Goal: Information Seeking & Learning: Find specific page/section

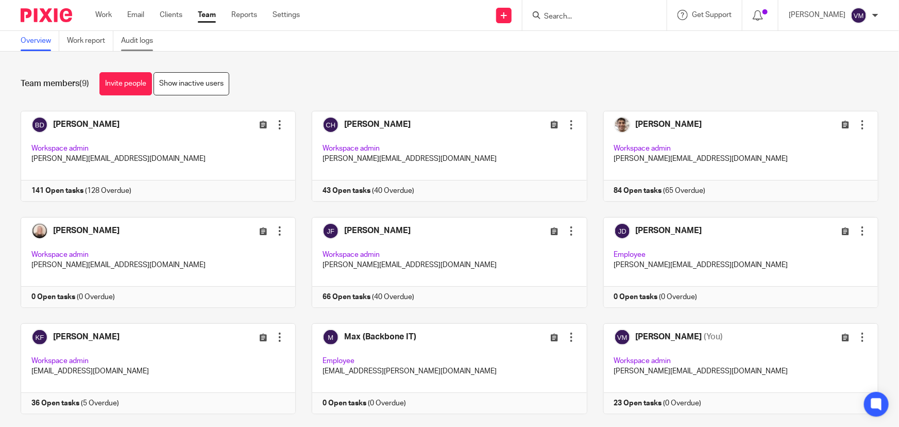
click at [139, 40] on link "Audit logs" at bounding box center [141, 41] width 40 height 20
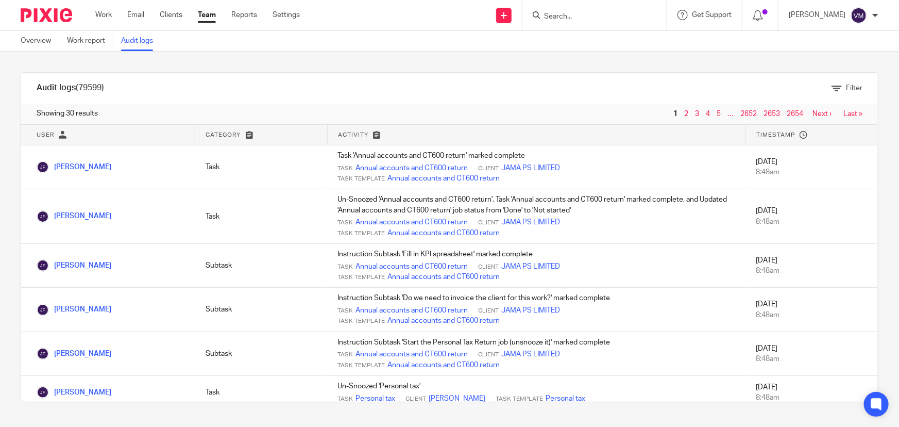
click at [560, 16] on input "Search" at bounding box center [589, 16] width 93 height 9
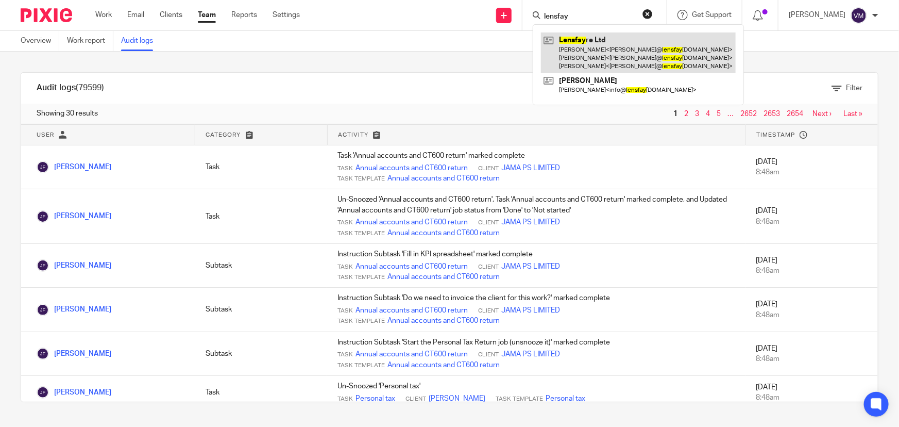
type input "lensfay"
click at [603, 41] on link at bounding box center [638, 52] width 195 height 41
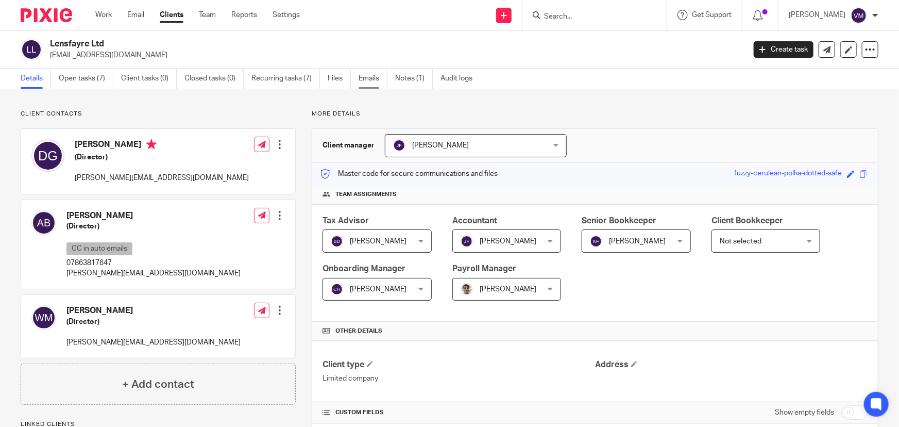
click at [361, 78] on link "Emails" at bounding box center [373, 79] width 29 height 20
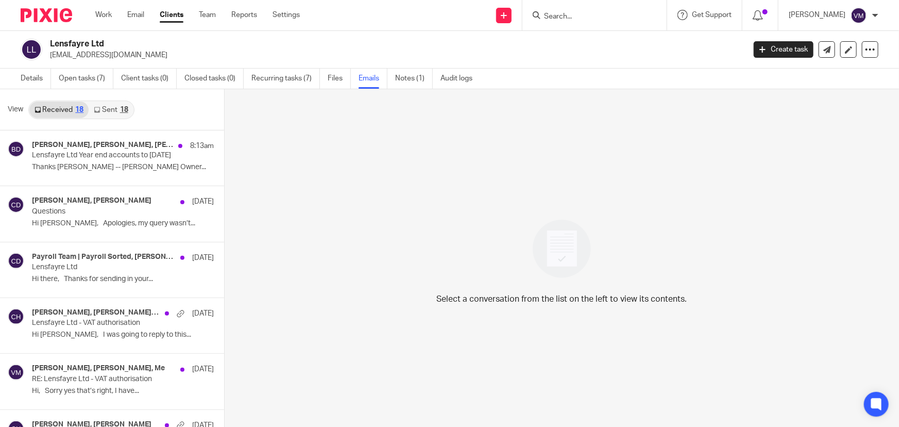
click at [108, 111] on link "Sent 18" at bounding box center [111, 110] width 44 height 16
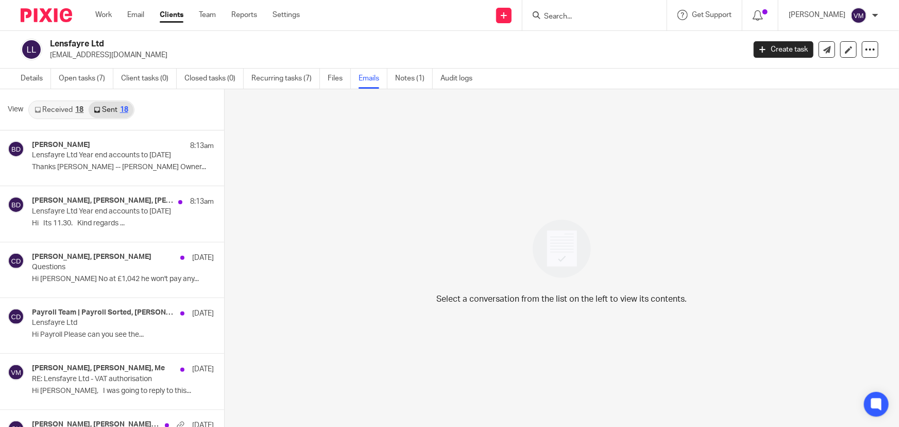
scroll to position [1, 0]
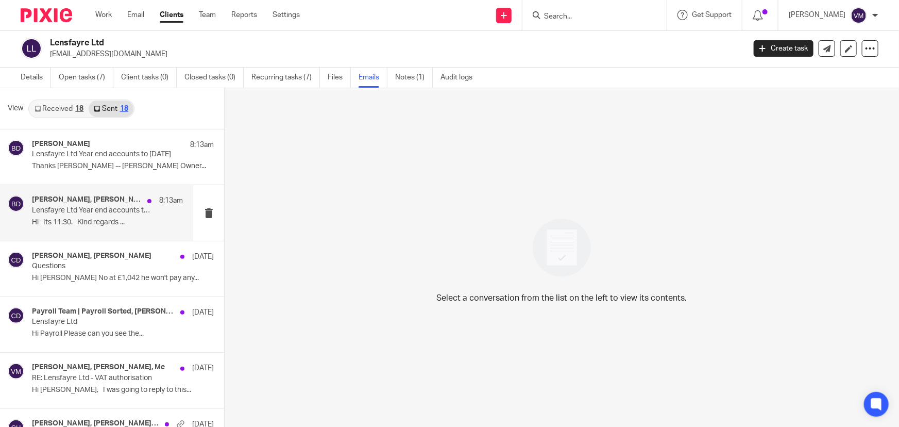
click at [93, 198] on h4 "[PERSON_NAME], [PERSON_NAME], [PERSON_NAME], [PERSON_NAME]" at bounding box center [87, 199] width 110 height 9
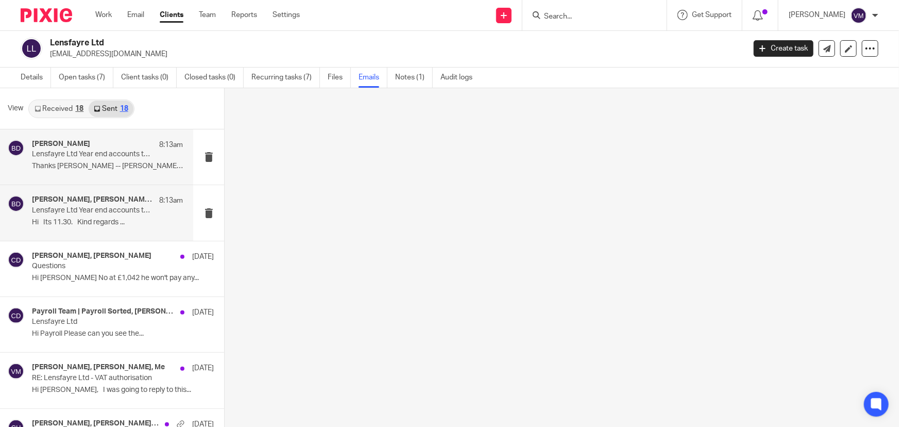
click at [80, 154] on p "Lensfayre Ltd Year end accounts to [DATE]" at bounding box center [92, 154] width 121 height 9
click at [107, 108] on link "Sent 18" at bounding box center [111, 108] width 44 height 16
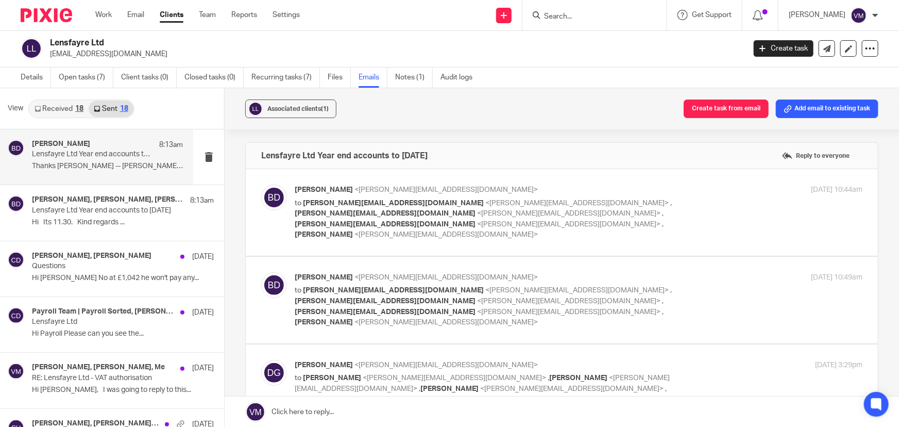
click at [373, 79] on link "Emails" at bounding box center [373, 77] width 29 height 20
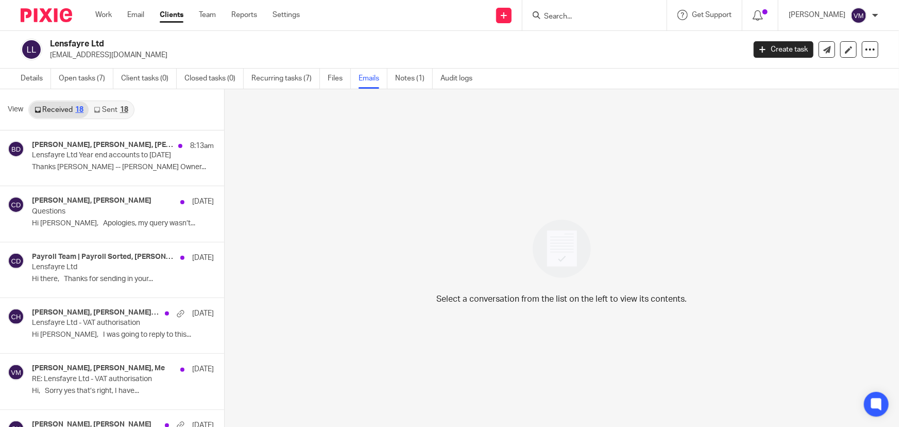
click at [103, 103] on link "Sent 18" at bounding box center [111, 110] width 44 height 16
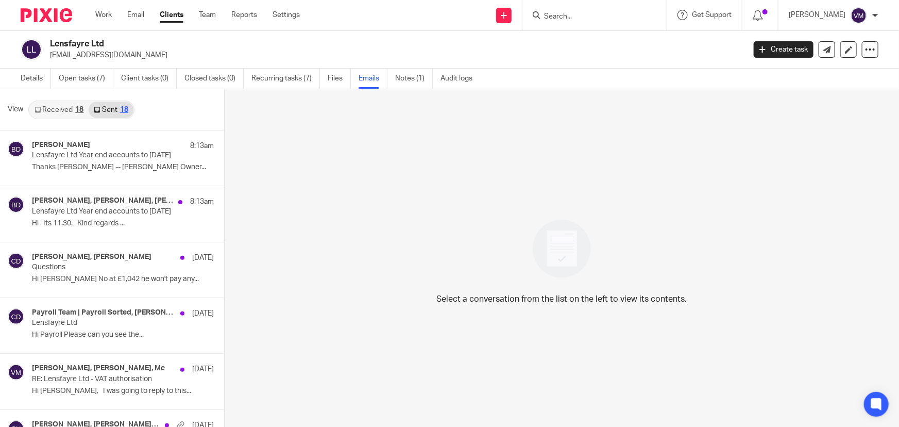
scroll to position [1, 0]
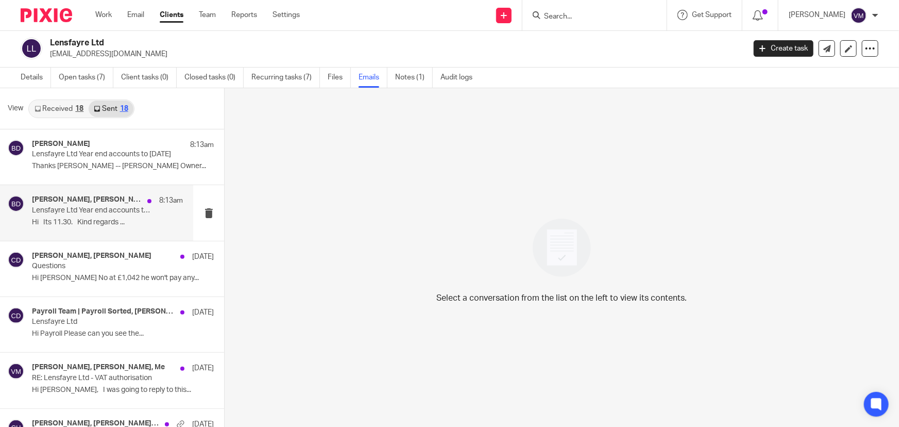
click at [44, 215] on div "[PERSON_NAME], [PERSON_NAME], [PERSON_NAME], [PERSON_NAME] 8:13am Lensfayre Ltd…" at bounding box center [107, 212] width 151 height 35
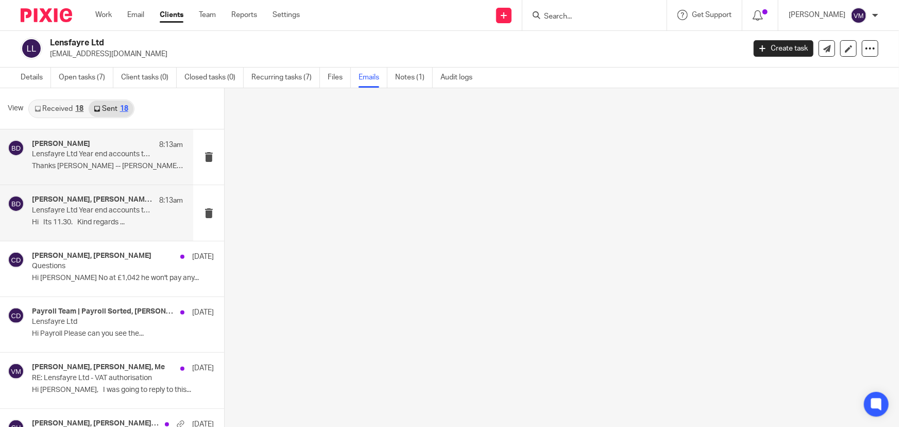
click at [80, 163] on p "Thanks [PERSON_NAME] -- [PERSON_NAME] Owner..." at bounding box center [107, 166] width 151 height 9
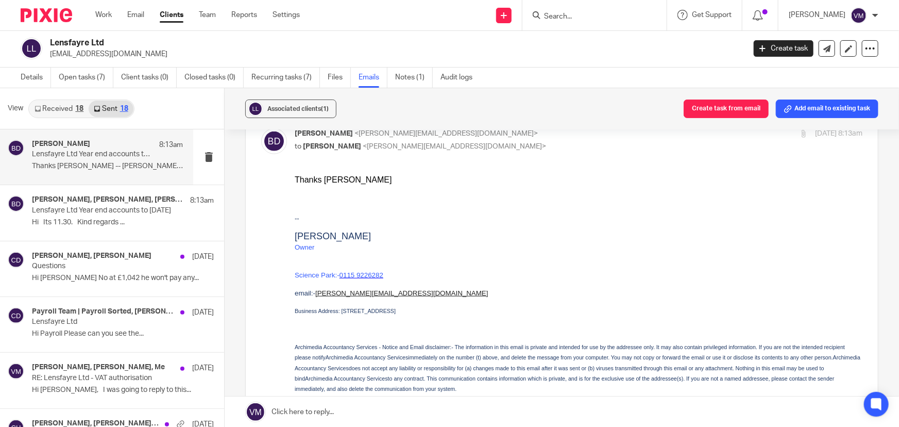
scroll to position [187, 0]
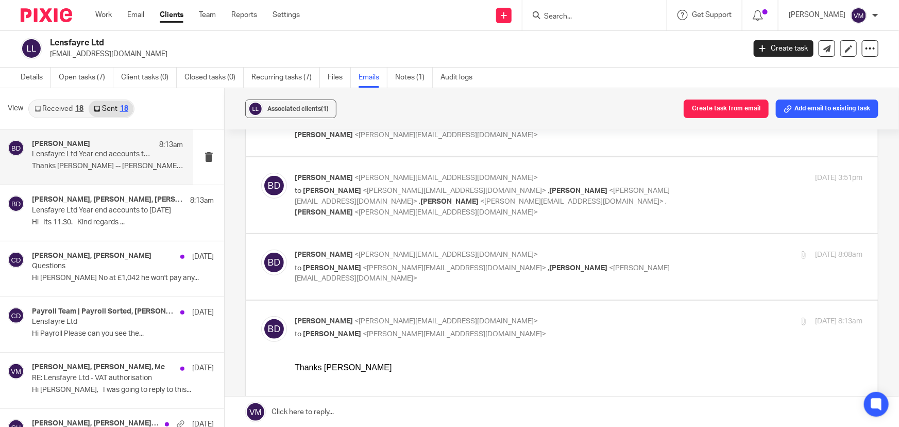
click at [649, 249] on p "Barbara Demtriou <barbara@archimediaaccounts.co.uk>" at bounding box center [484, 254] width 379 height 11
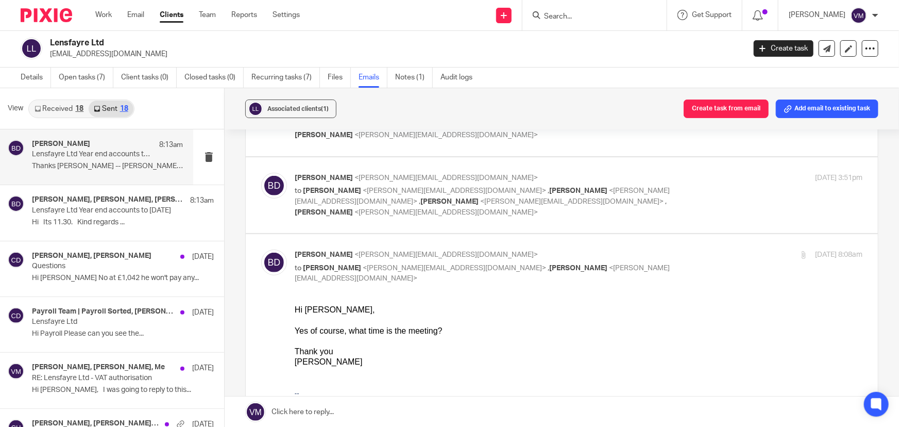
scroll to position [0, 0]
click at [649, 249] on p "Barbara Demtriou <barbara@archimediaaccounts.co.uk>" at bounding box center [484, 254] width 379 height 11
checkbox input "false"
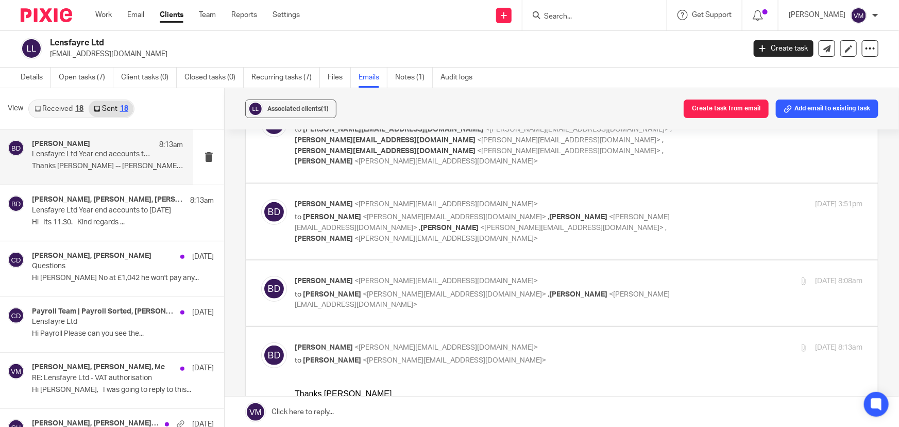
scroll to position [93, 0]
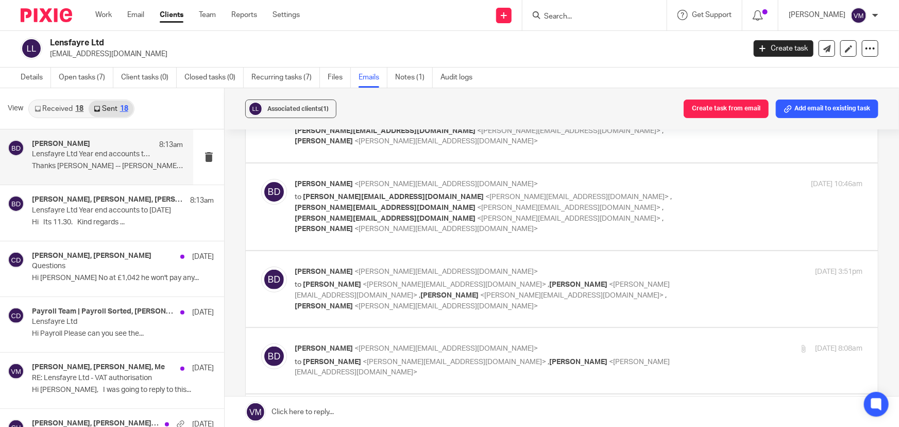
click at [692, 266] on div "1 Aug 2025 3:51pm" at bounding box center [767, 271] width 189 height 11
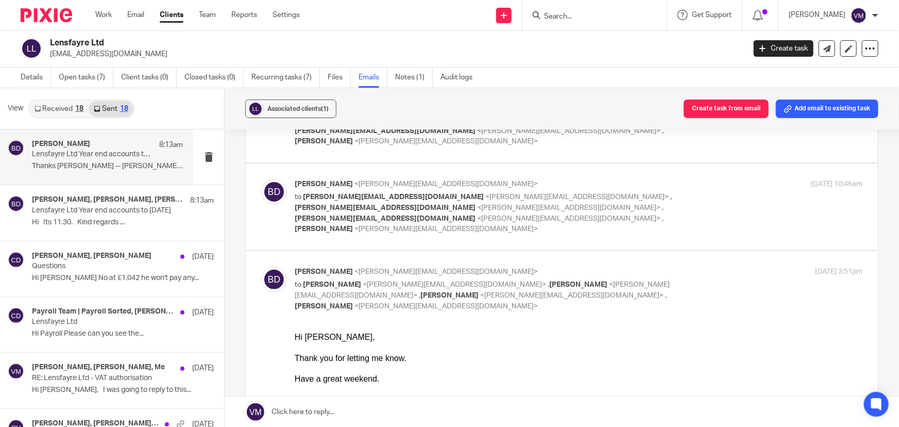
scroll to position [0, 0]
click at [692, 266] on div "1 Aug 2025 3:51pm" at bounding box center [767, 271] width 189 height 11
checkbox input "false"
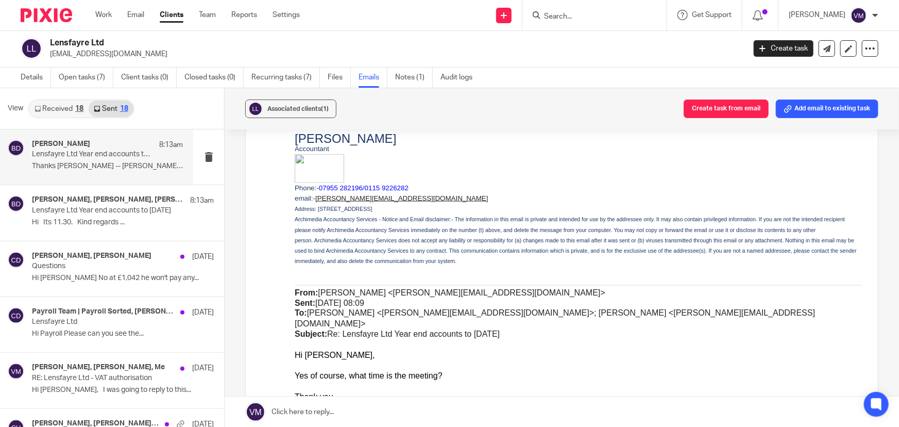
scroll to position [702, 0]
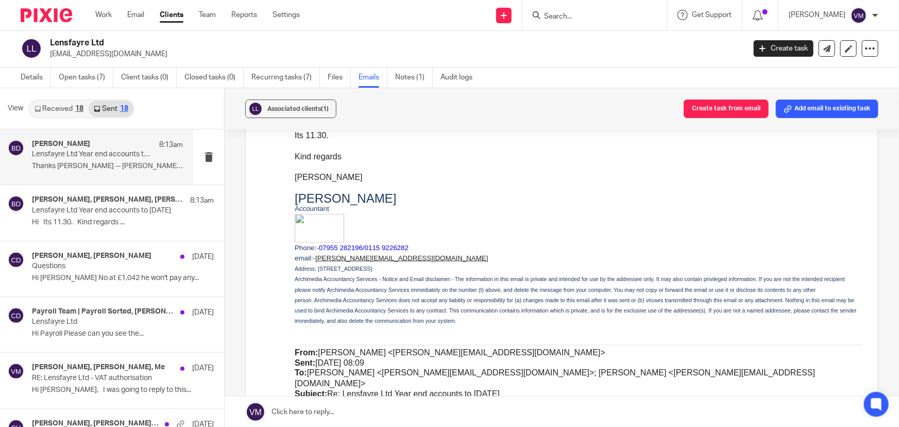
click at [80, 166] on p "Thanks Jill -- Barbara Demetriou Owner..." at bounding box center [107, 166] width 151 height 9
click at [78, 202] on h4 "Barbara Demtriou, Jill Fox, Daniel Giannopoulos, Chris Demetriou" at bounding box center [93, 199] width 122 height 9
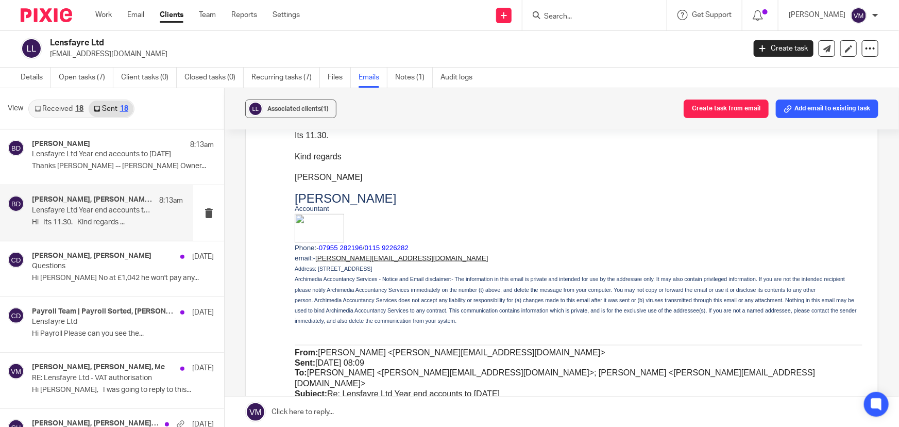
click at [55, 103] on link "Received 18" at bounding box center [58, 108] width 59 height 16
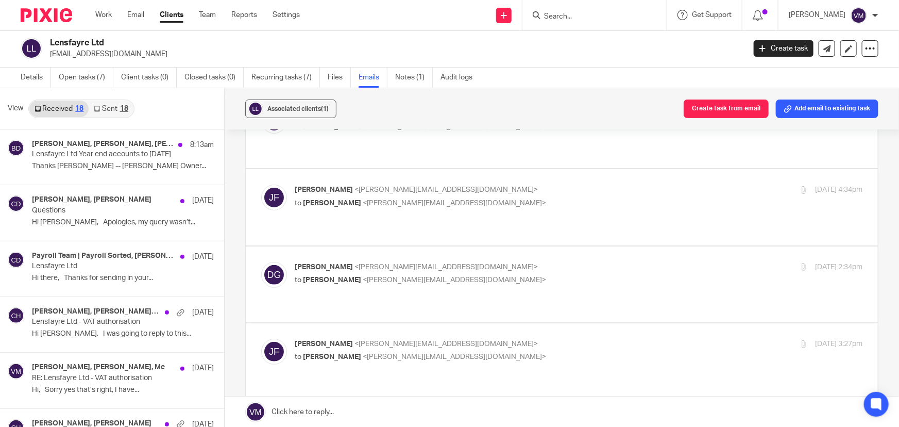
scroll to position [2154, 0]
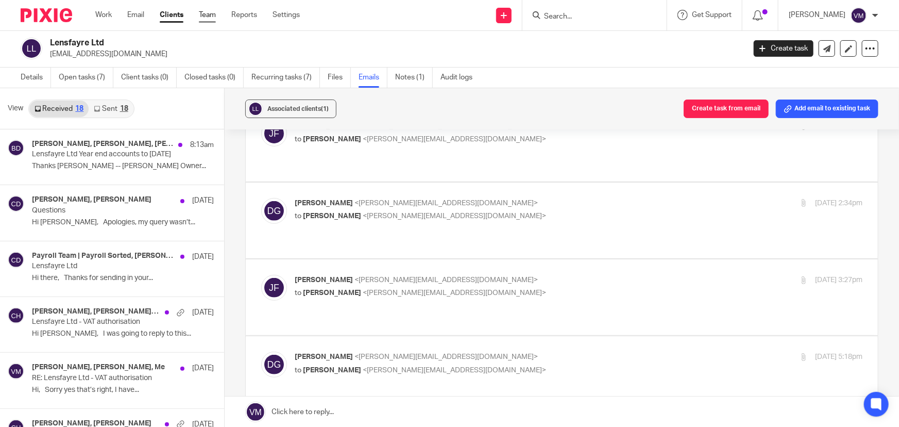
click at [202, 13] on link "Team" at bounding box center [207, 15] width 17 height 10
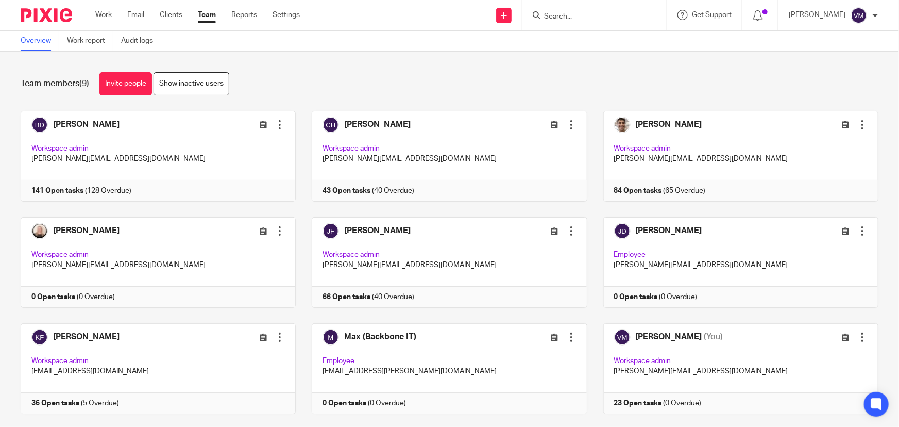
click at [214, 8] on div "Work Email Clients Team Reports Settings Work Email Clients Team Reports Settin…" at bounding box center [200, 15] width 230 height 30
click at [211, 15] on link "Team" at bounding box center [207, 15] width 18 height 10
click at [134, 42] on link "Audit logs" at bounding box center [141, 41] width 40 height 20
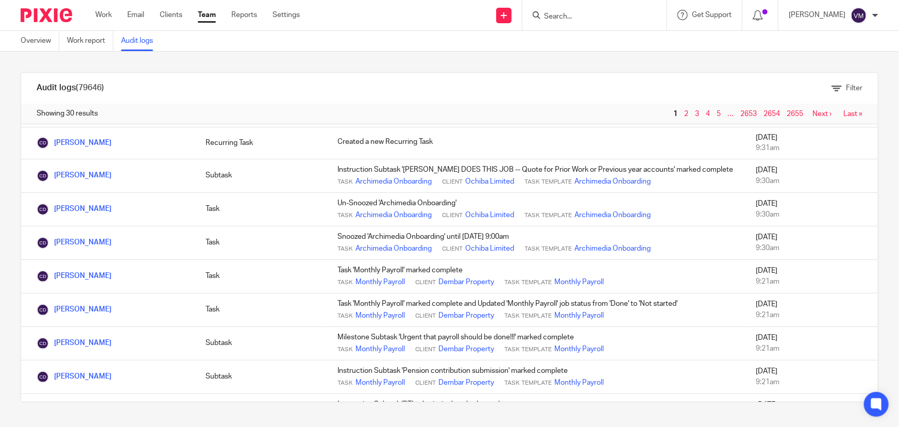
scroll to position [140, 0]
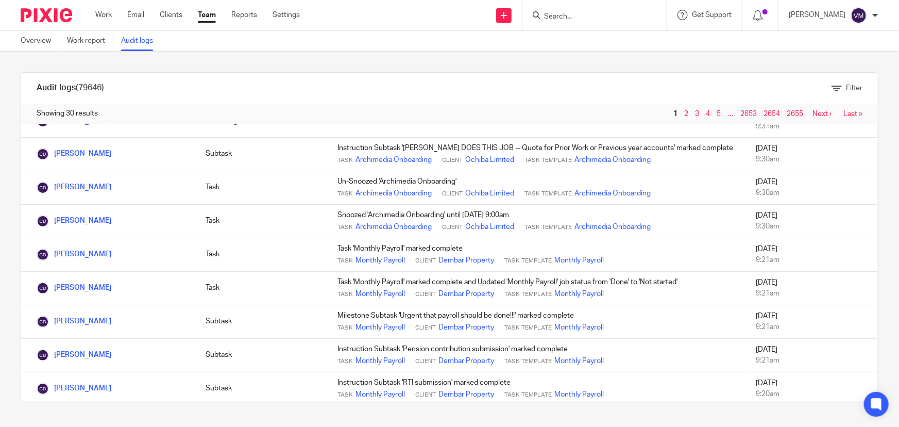
click at [585, 15] on input "Search" at bounding box center [589, 16] width 93 height 9
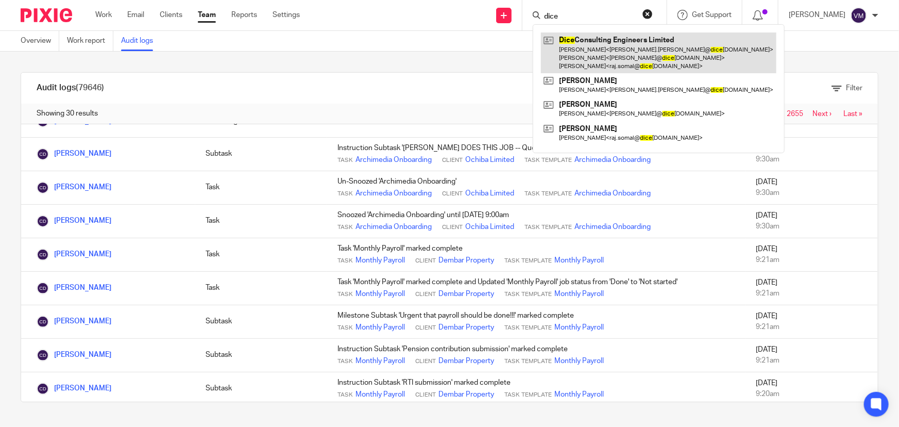
type input "dice"
click at [605, 46] on link at bounding box center [658, 52] width 235 height 41
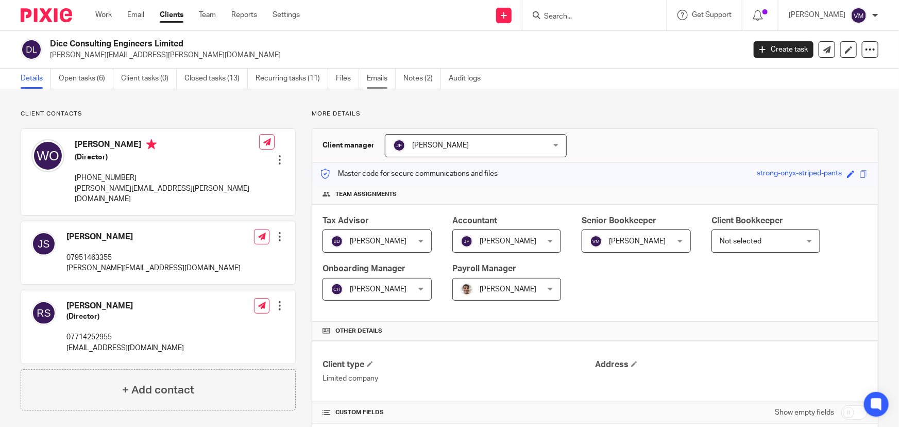
click at [384, 72] on link "Emails" at bounding box center [381, 79] width 29 height 20
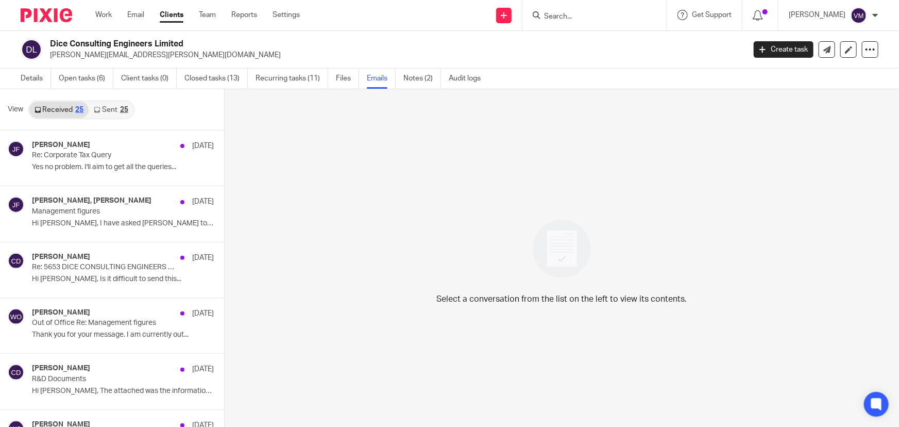
click at [103, 108] on link "Sent 25" at bounding box center [111, 110] width 44 height 16
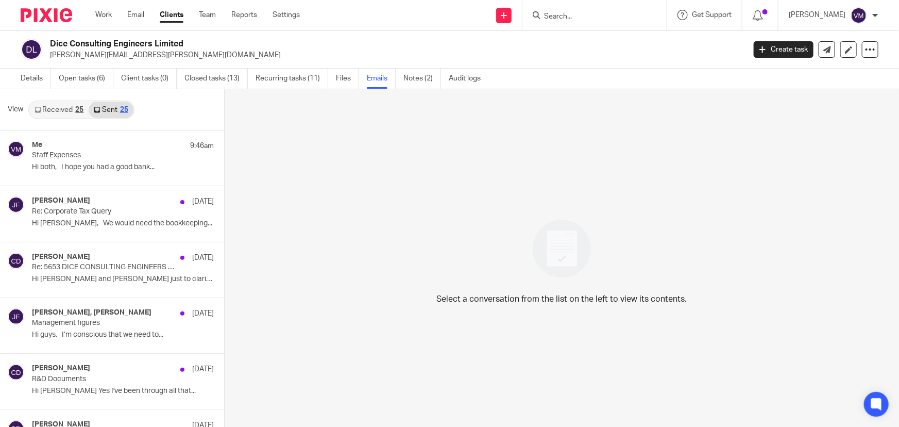
scroll to position [1, 0]
click at [70, 106] on link "Received 25" at bounding box center [58, 108] width 59 height 16
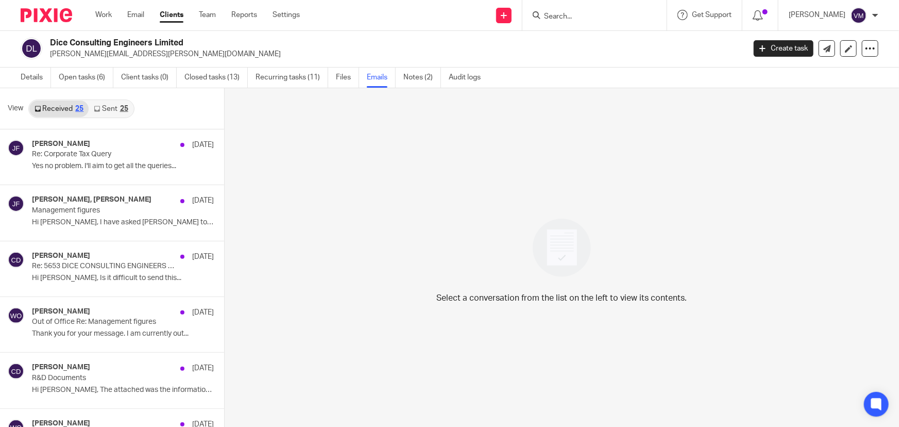
click at [118, 103] on link "Sent 25" at bounding box center [111, 108] width 44 height 16
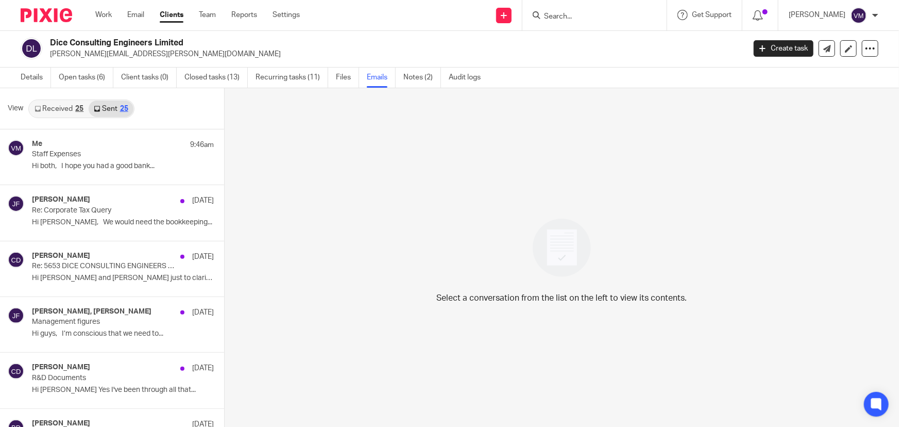
scroll to position [0, 0]
click at [212, 14] on link "Team" at bounding box center [207, 15] width 17 height 10
